Goal: Task Accomplishment & Management: Complete application form

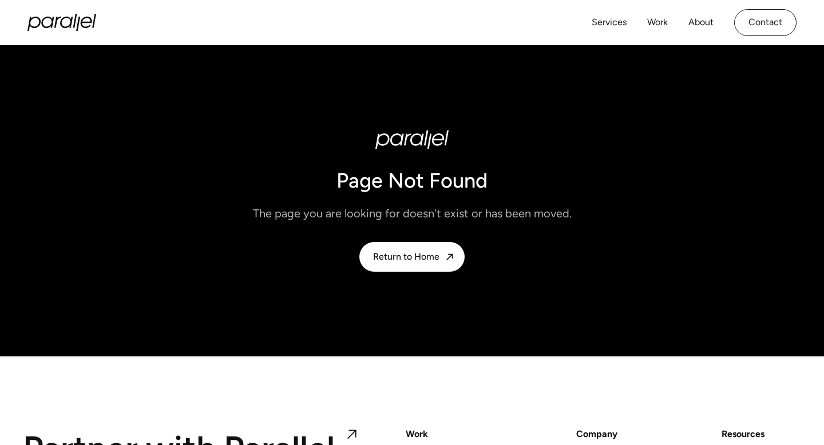
click at [64, 10] on div "Services Work About Careers Contact LinkedIn Twitter (X)" at bounding box center [411, 22] width 769 height 45
click at [75, 19] on icon "home" at bounding box center [75, 21] width 4 height 14
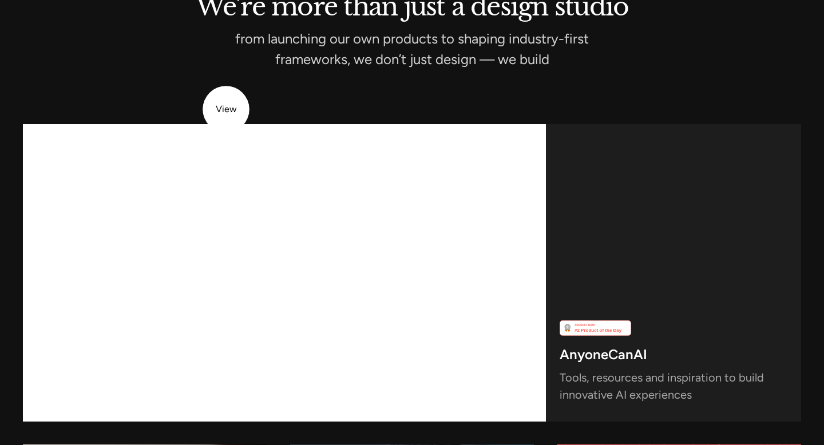
scroll to position [4733, 0]
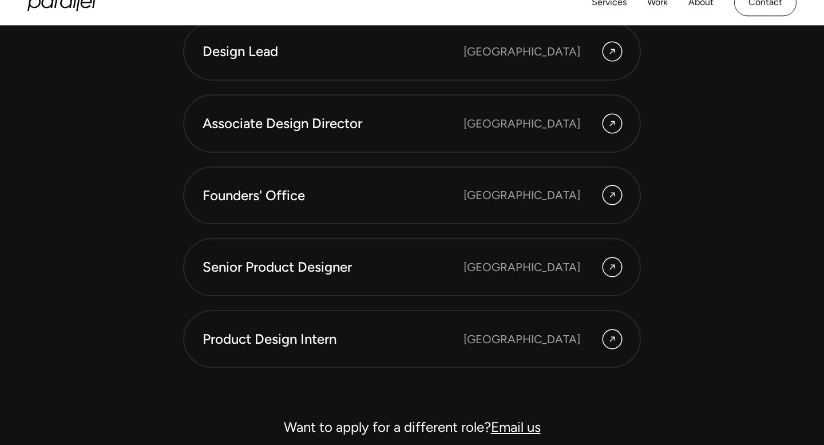
scroll to position [3145, 0]
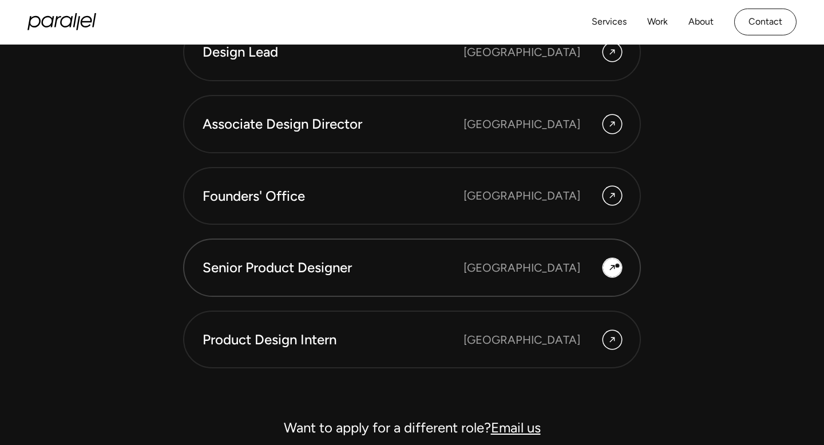
click at [617, 266] on div at bounding box center [612, 268] width 18 height 18
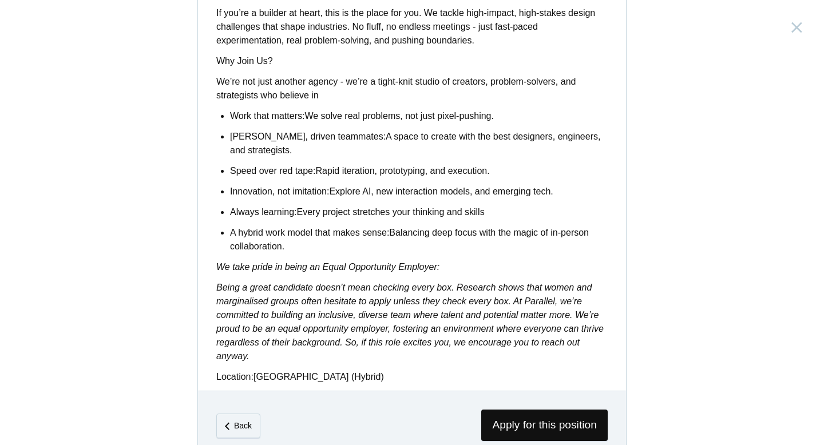
scroll to position [923, 0]
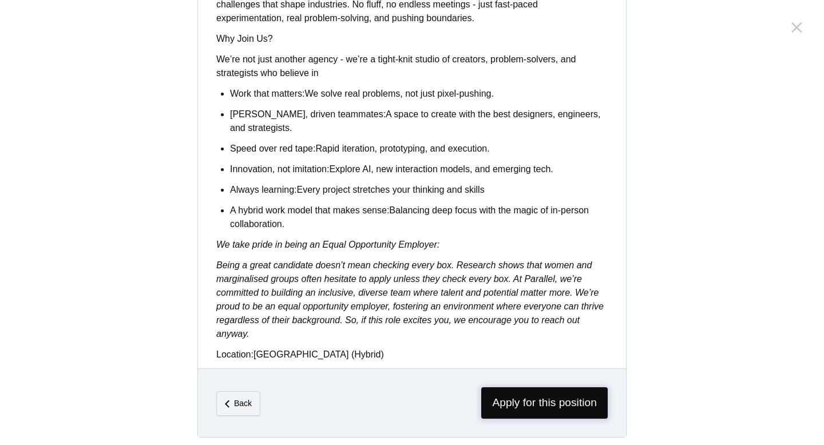
click at [541, 395] on span "Apply for this position" at bounding box center [544, 402] width 126 height 31
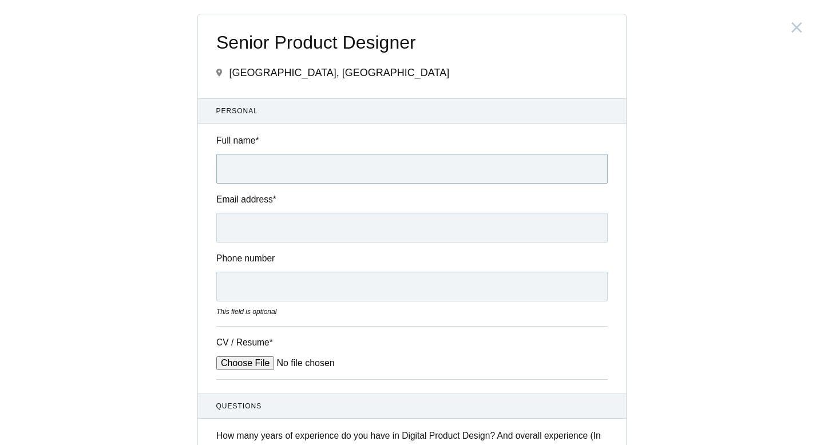
click at [335, 180] on input "Full name *" at bounding box center [411, 169] width 391 height 30
type input "Akhil Vignesh"
type input "akhilvignesh3107@gmail.com"
type input "09629697601"
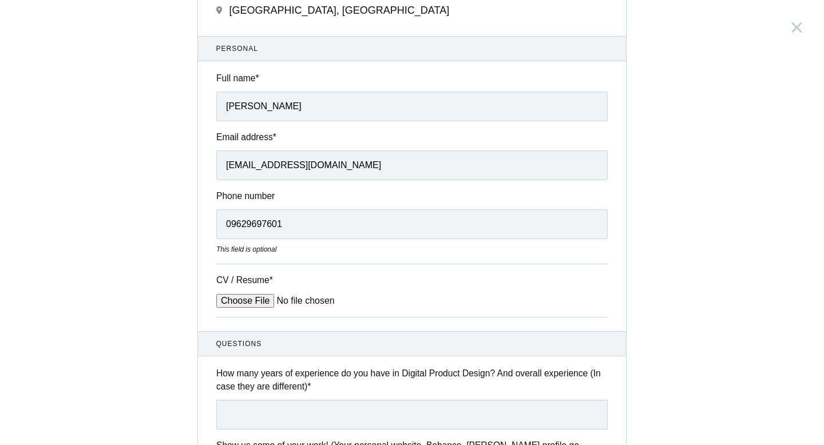
click at [247, 303] on input "CV / Resume *" at bounding box center [302, 301] width 173 height 14
type input "C:\fakepath\Akhil Resume.pdf"
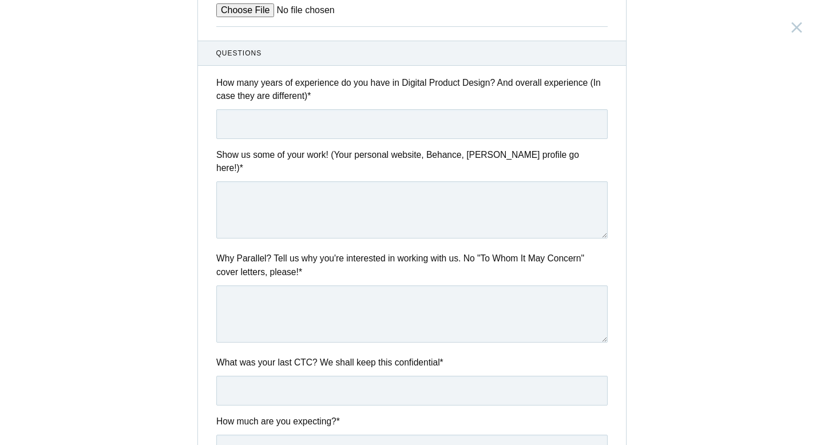
scroll to position [312, 0]
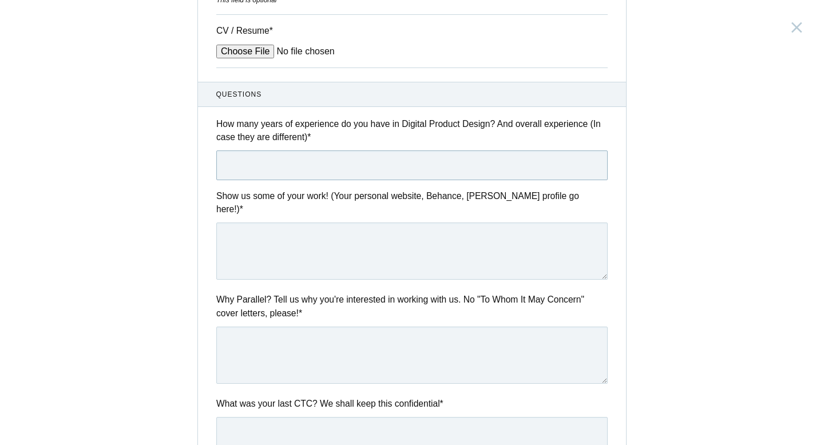
click at [344, 165] on input "text" at bounding box center [411, 165] width 391 height 30
type input "3"
click at [313, 238] on textarea "To enrich screen reader interactions, please activate Accessibility in Grammarl…" at bounding box center [411, 251] width 391 height 57
paste textarea "https://akhil3107.framer.website/"
type textarea "https://akhil3107.framer.website/"
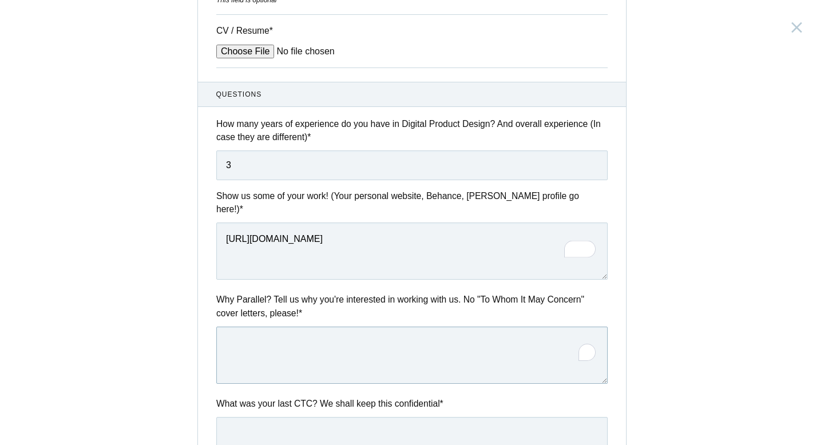
click at [415, 333] on textarea "To enrich screen reader interactions, please activate Accessibility in Grammarl…" at bounding box center [411, 355] width 391 height 57
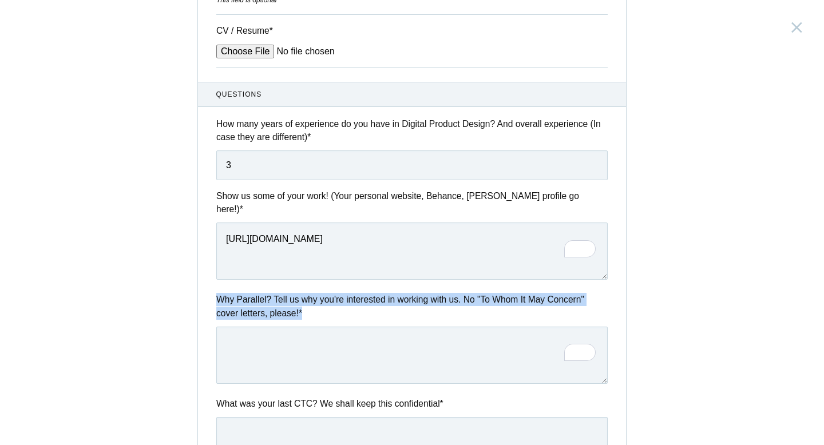
drag, startPoint x: 410, startPoint y: 296, endPoint x: 220, endPoint y: 278, distance: 191.3
click at [220, 278] on div "Questions How many years of experience do you have in Digital Product Design? A…" at bounding box center [412, 338] width 428 height 512
copy label "Why Parallel? Tell us why you're interested in working with us. No "To Whom It …"
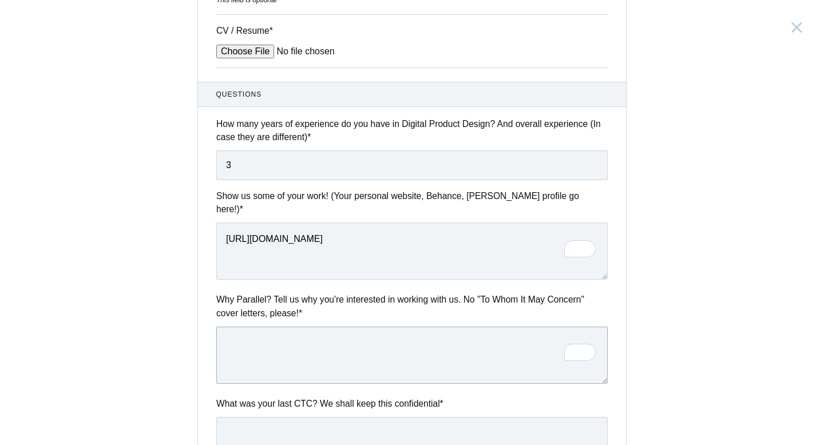
click at [254, 353] on textarea "To enrich screen reader interactions, please activate Accessibility in Grammarl…" at bounding box center [411, 355] width 391 height 57
paste textarea "I’m drawn to Parallel because you’re not just building products,you’re designin…"
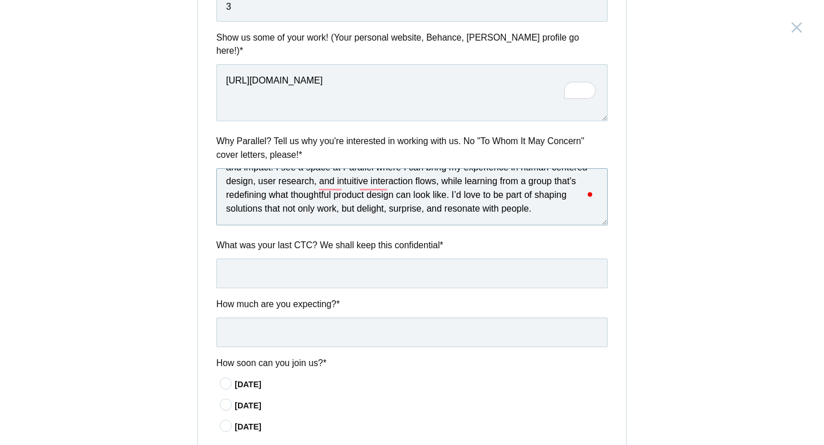
scroll to position [473, 0]
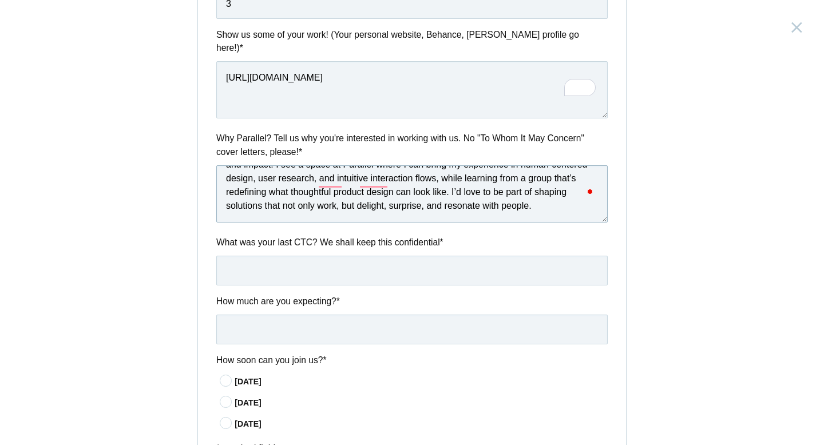
type textarea "I’m drawn to Parallel because you’re not just building products,you’re designin…"
click at [361, 267] on input "text" at bounding box center [411, 271] width 391 height 30
type input "600000"
click at [390, 315] on input "text" at bounding box center [411, 330] width 391 height 30
type input "900000"
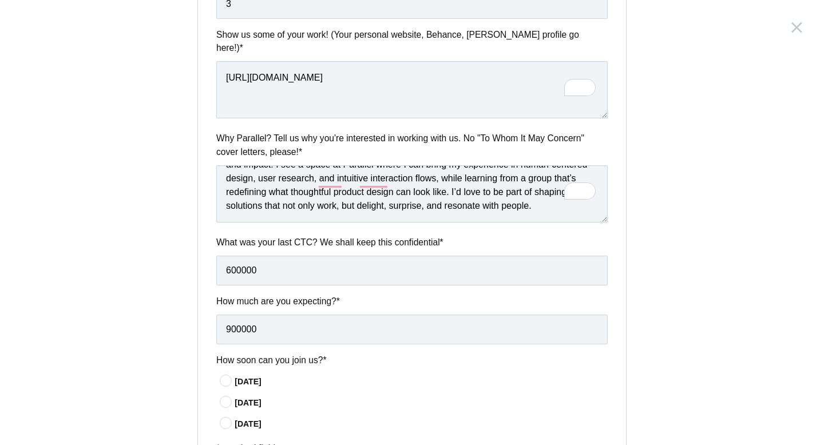
click at [253, 376] on div "In 15 days" at bounding box center [421, 382] width 373 height 12
click at [0, 0] on input"] "In 15 days" at bounding box center [0, 0] width 0 height 0
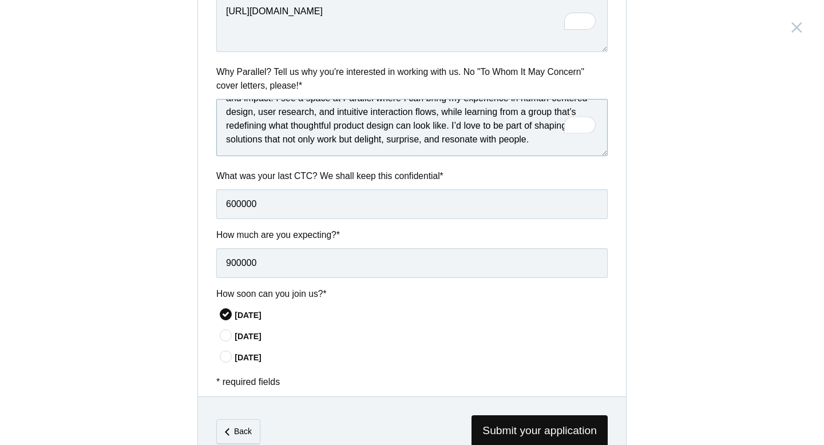
scroll to position [104, 0]
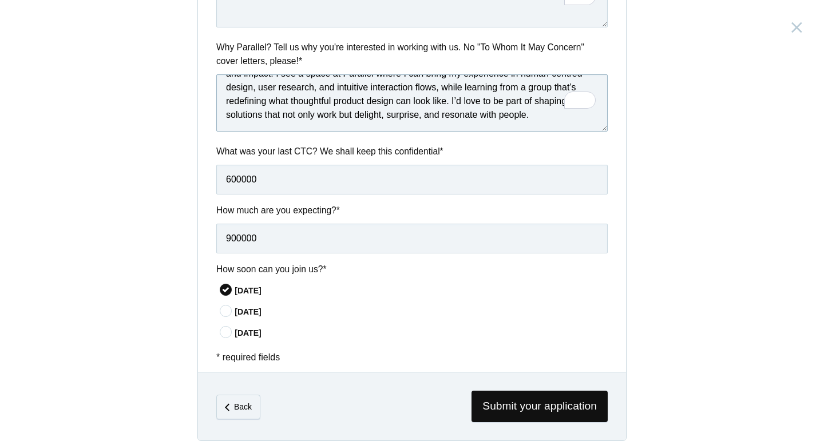
type textarea "I’m drawn to Parallel because you’re not just building products, you’re designi…"
click at [229, 227] on input "900000" at bounding box center [411, 239] width 391 height 30
type input "1000000"
click at [565, 398] on span "Submit your application" at bounding box center [539, 406] width 136 height 31
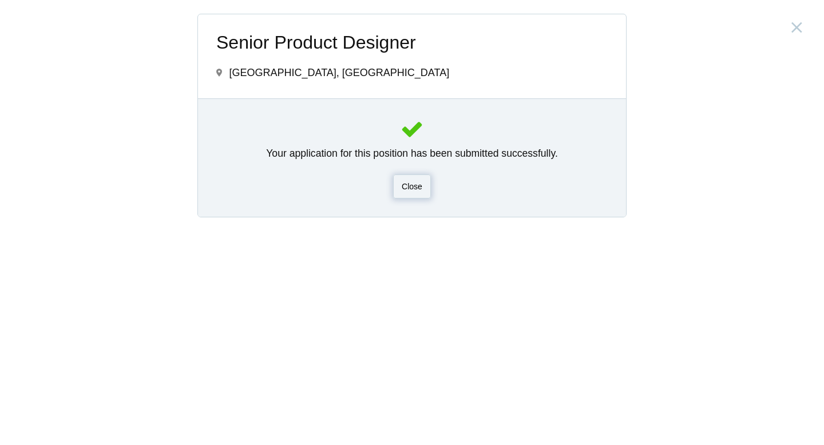
click at [422, 187] on div "Close" at bounding box center [412, 187] width 38 height 24
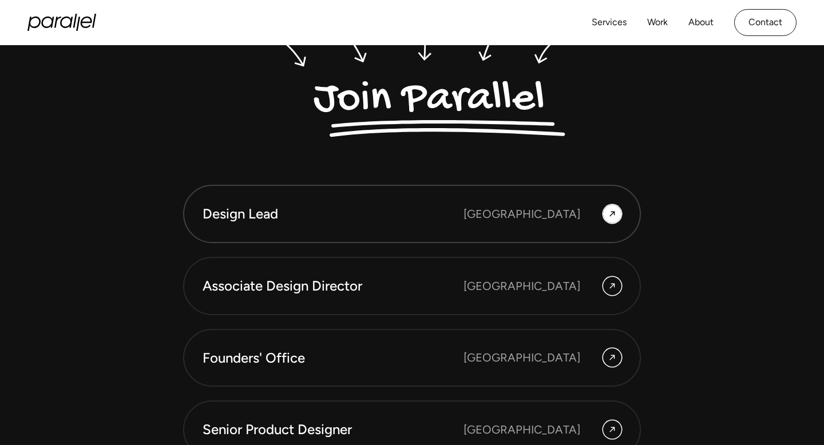
click at [580, 225] on link "Design Lead Bangalore" at bounding box center [412, 214] width 458 height 58
click at [308, 427] on div "Senior Product Designer" at bounding box center [333, 429] width 261 height 19
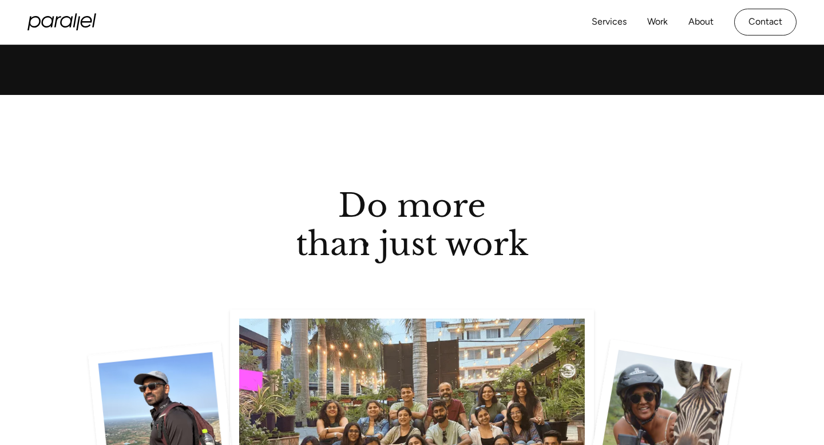
scroll to position [1568, 0]
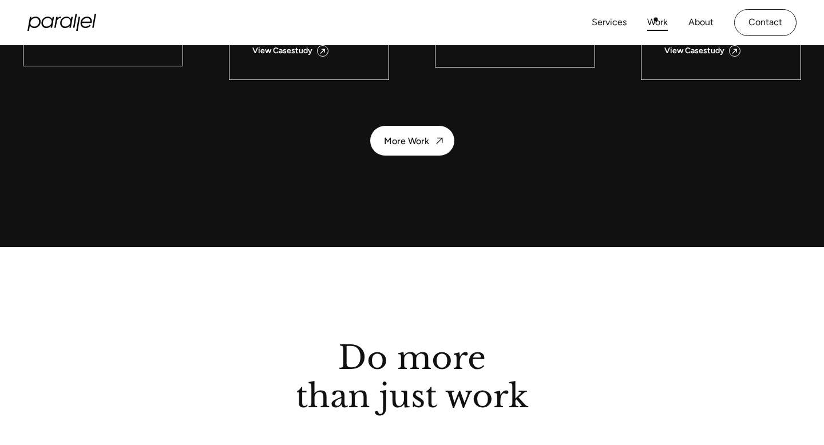
click at [656, 20] on link "Work" at bounding box center [657, 22] width 21 height 17
